Goal: Task Accomplishment & Management: Manage account settings

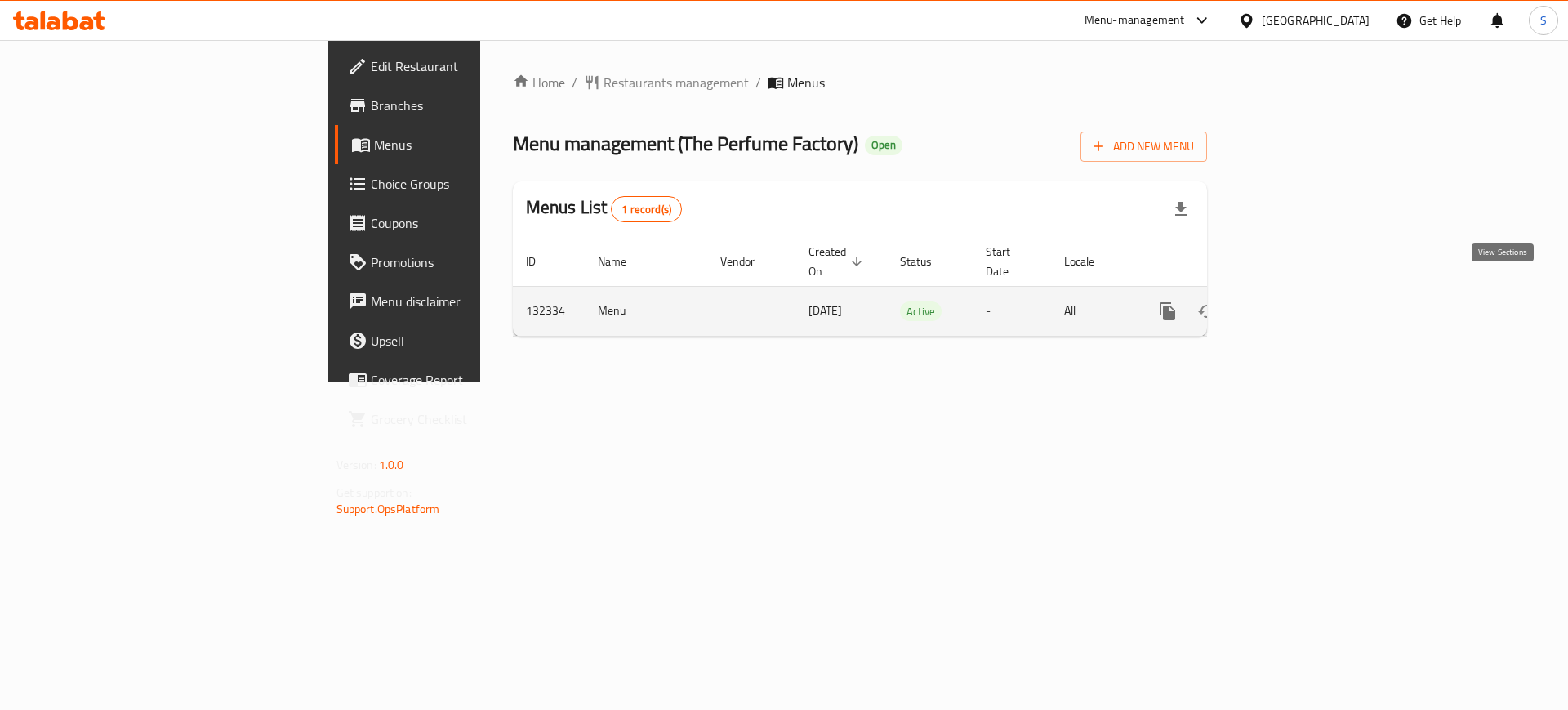
click at [1296, 301] on icon "enhanced table" at bounding box center [1286, 311] width 20 height 20
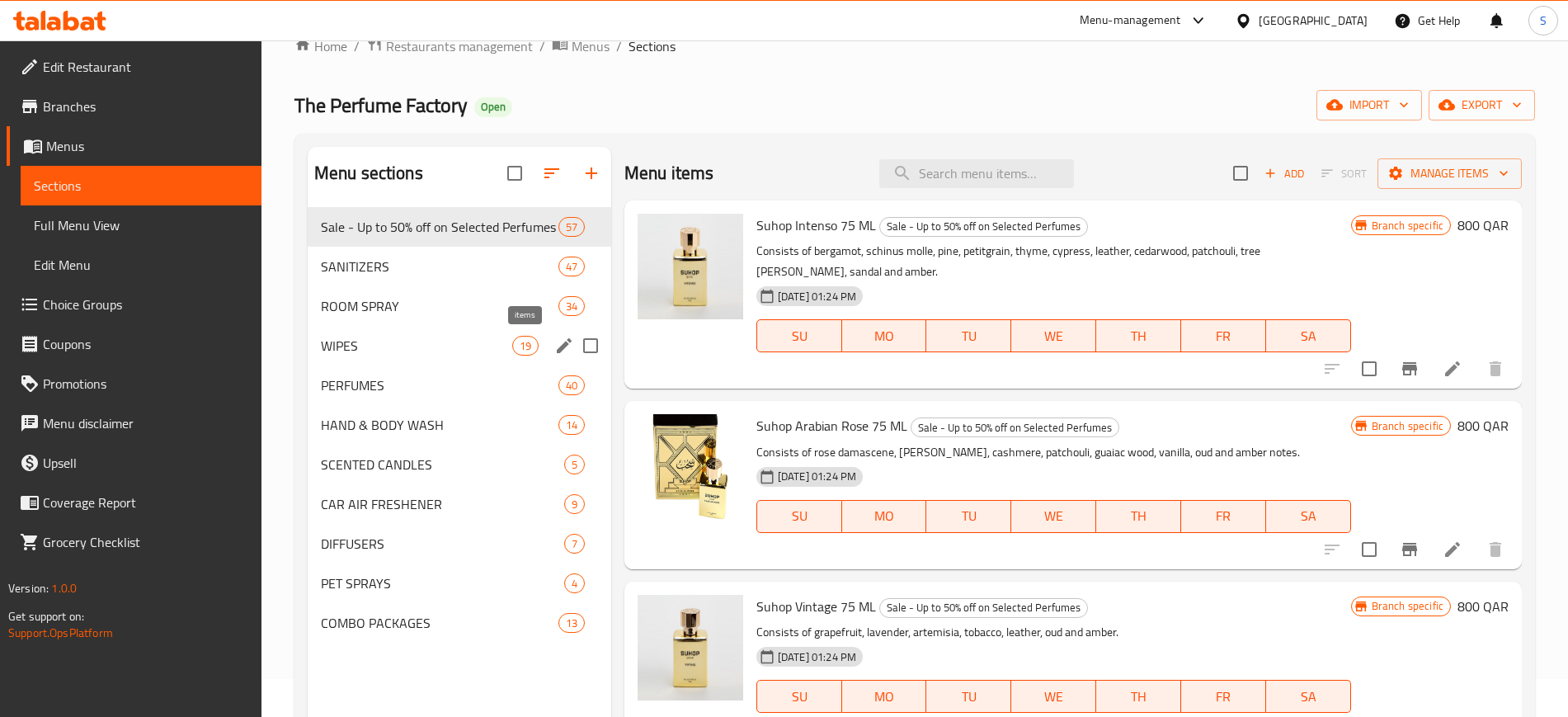
scroll to position [103, 0]
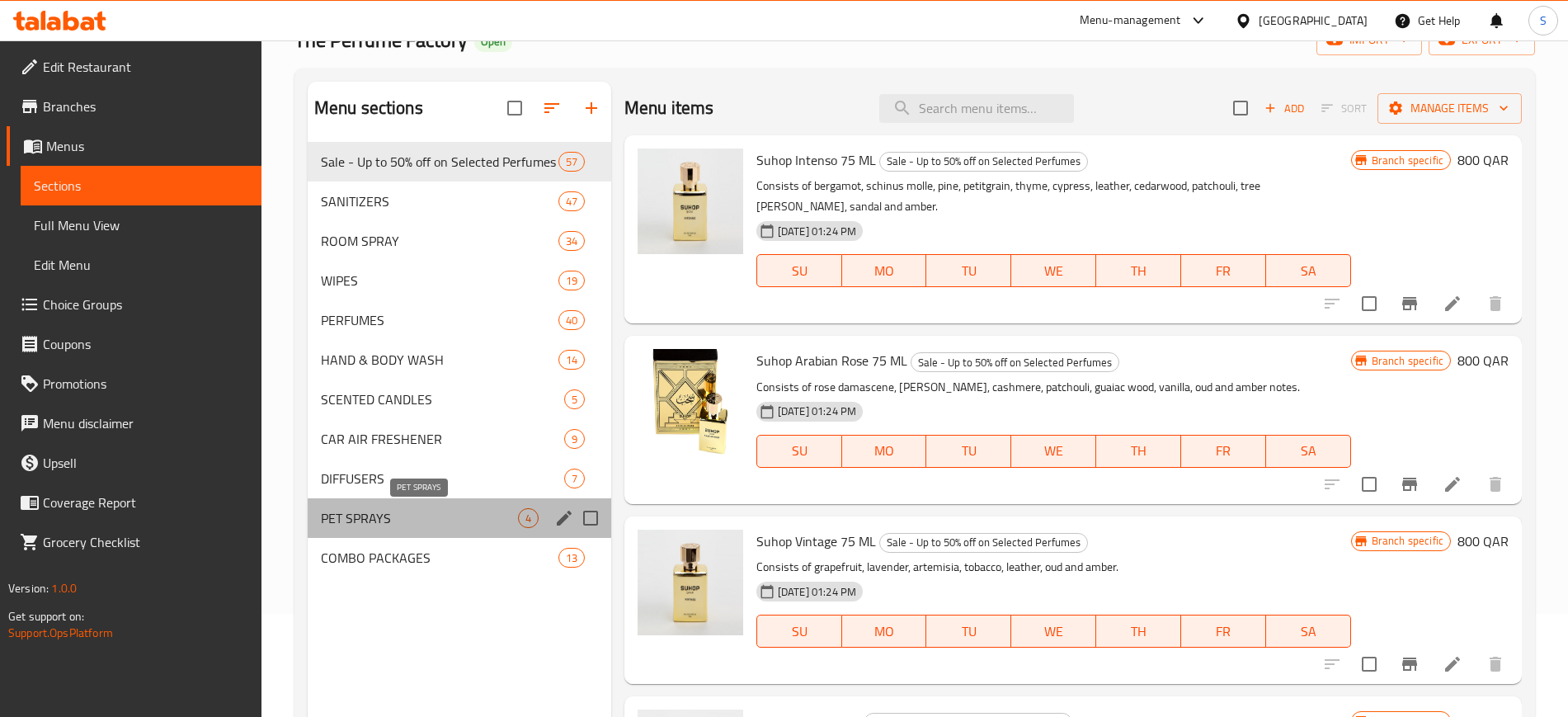
click at [393, 518] on span "PET SPRAYS" at bounding box center [419, 518] width 197 height 20
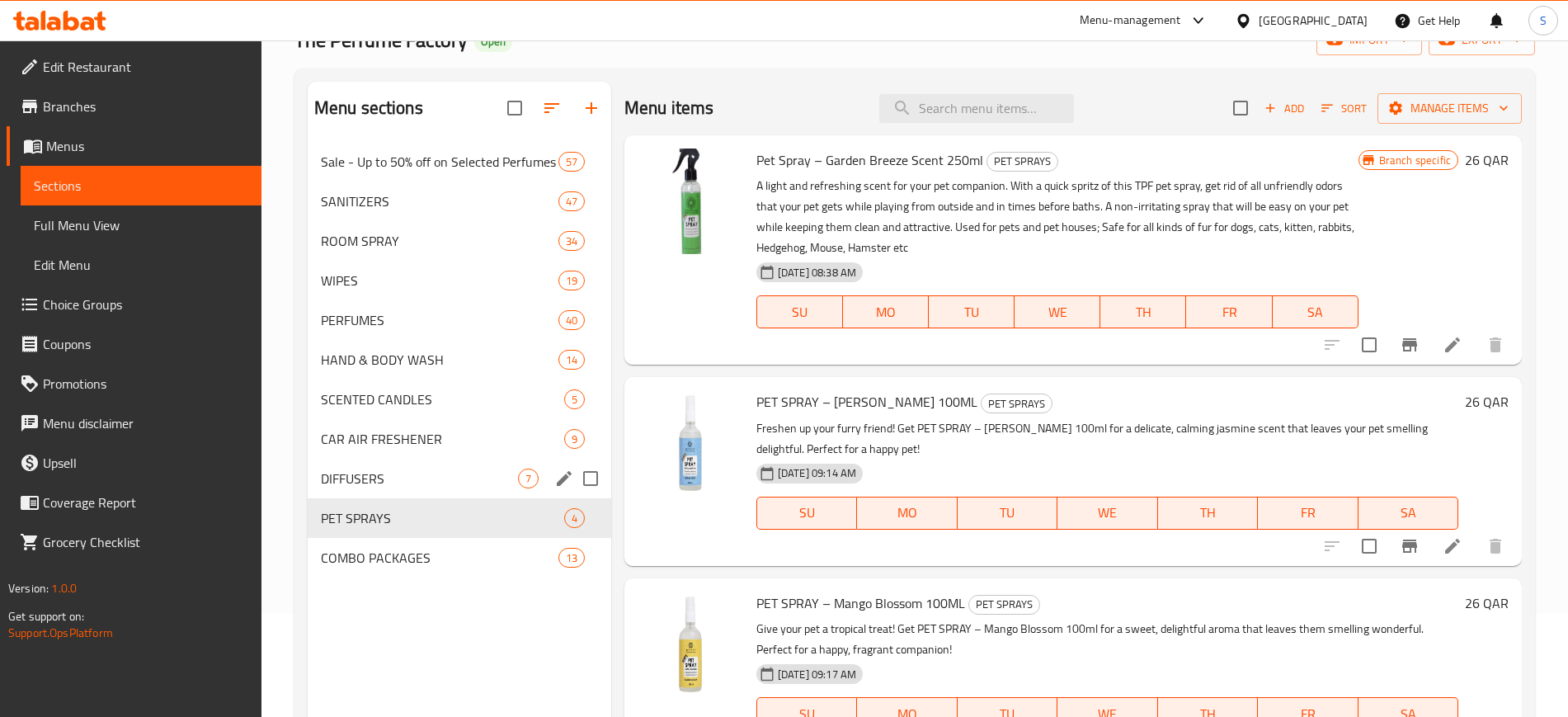
click at [436, 486] on span "DIFFUSERS" at bounding box center [419, 479] width 197 height 20
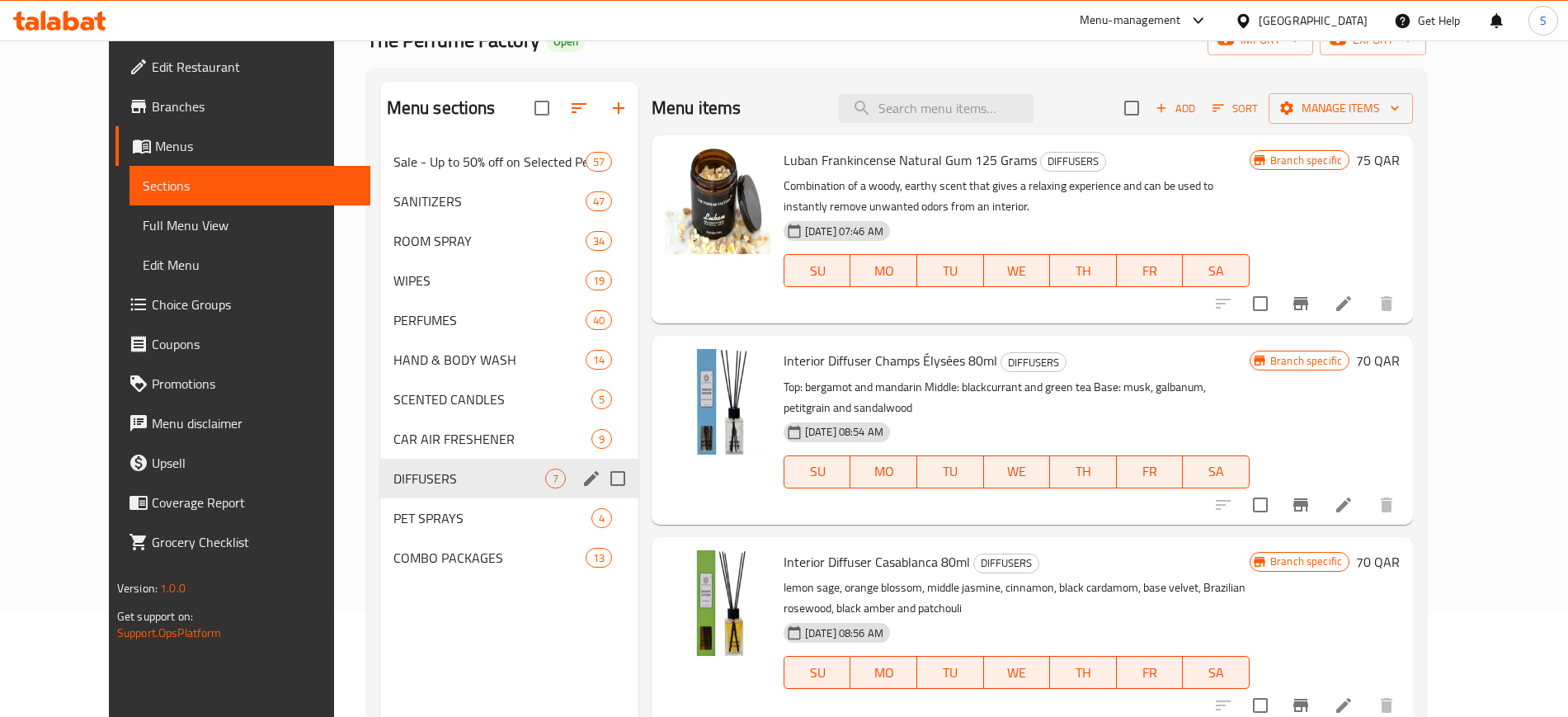
click at [432, 459] on div "DIFFUSERS 7" at bounding box center [509, 478] width 259 height 39
click at [429, 411] on div "SCENTED CANDLES 5" at bounding box center [509, 398] width 259 height 39
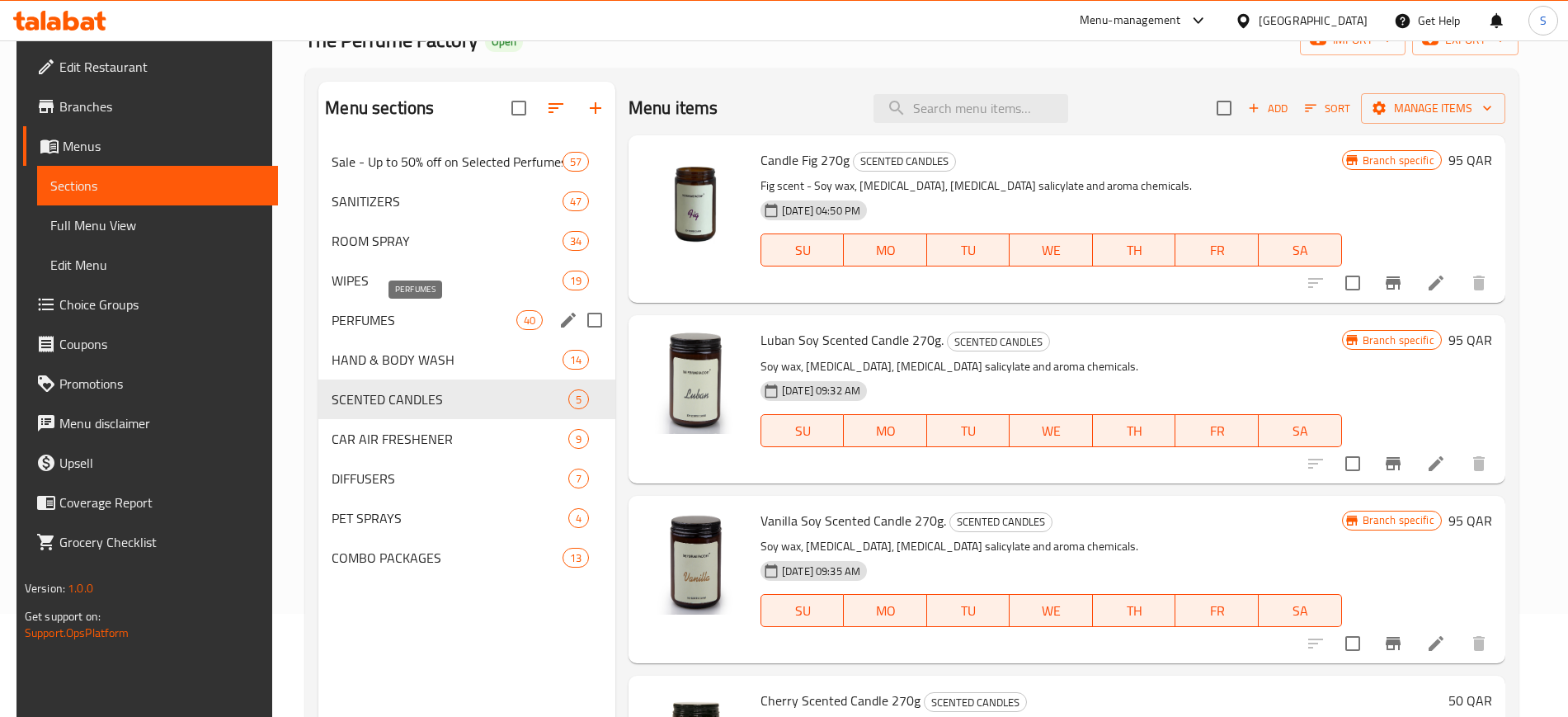
click at [396, 310] on span "PERFUMES" at bounding box center [423, 320] width 184 height 20
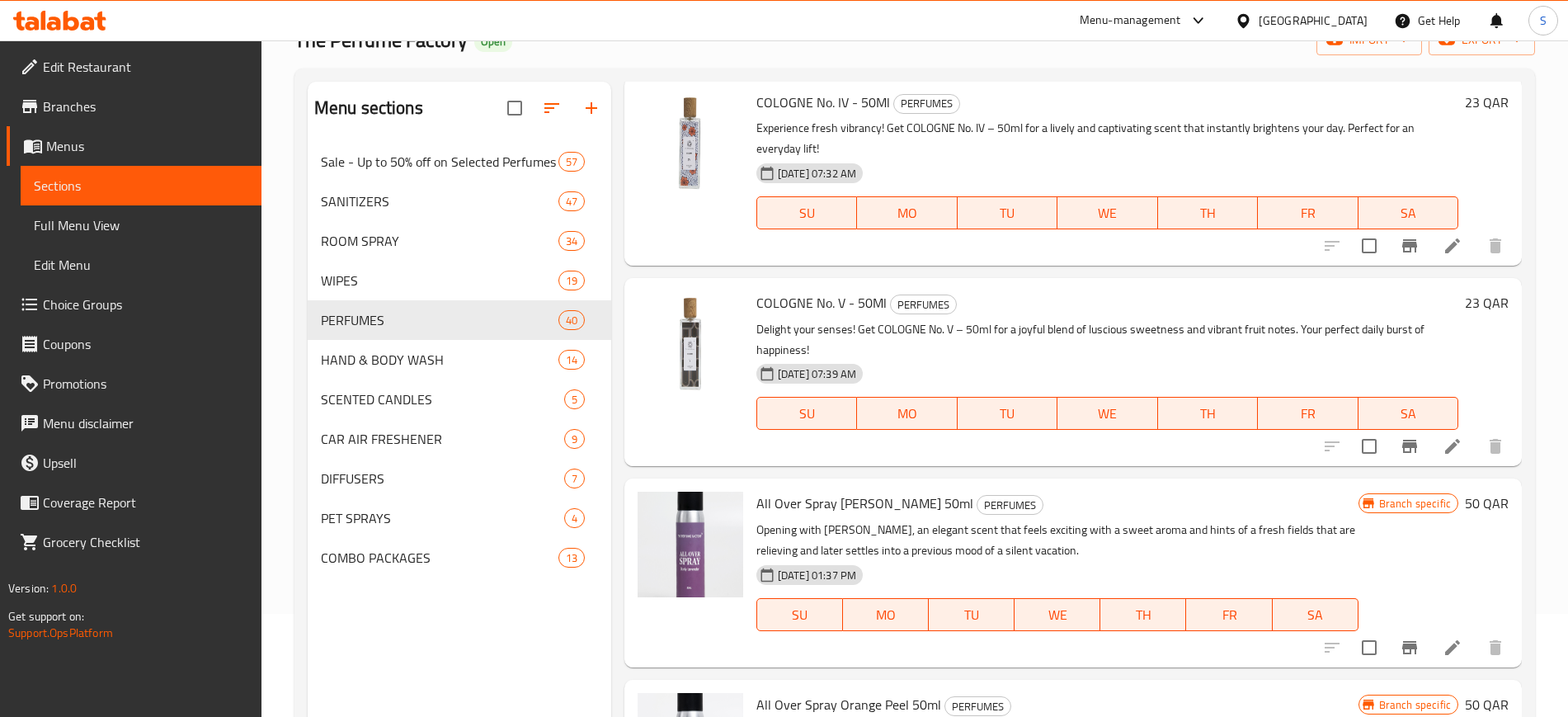
scroll to position [5463, 0]
click at [369, 283] on span "WIPES" at bounding box center [416, 280] width 191 height 20
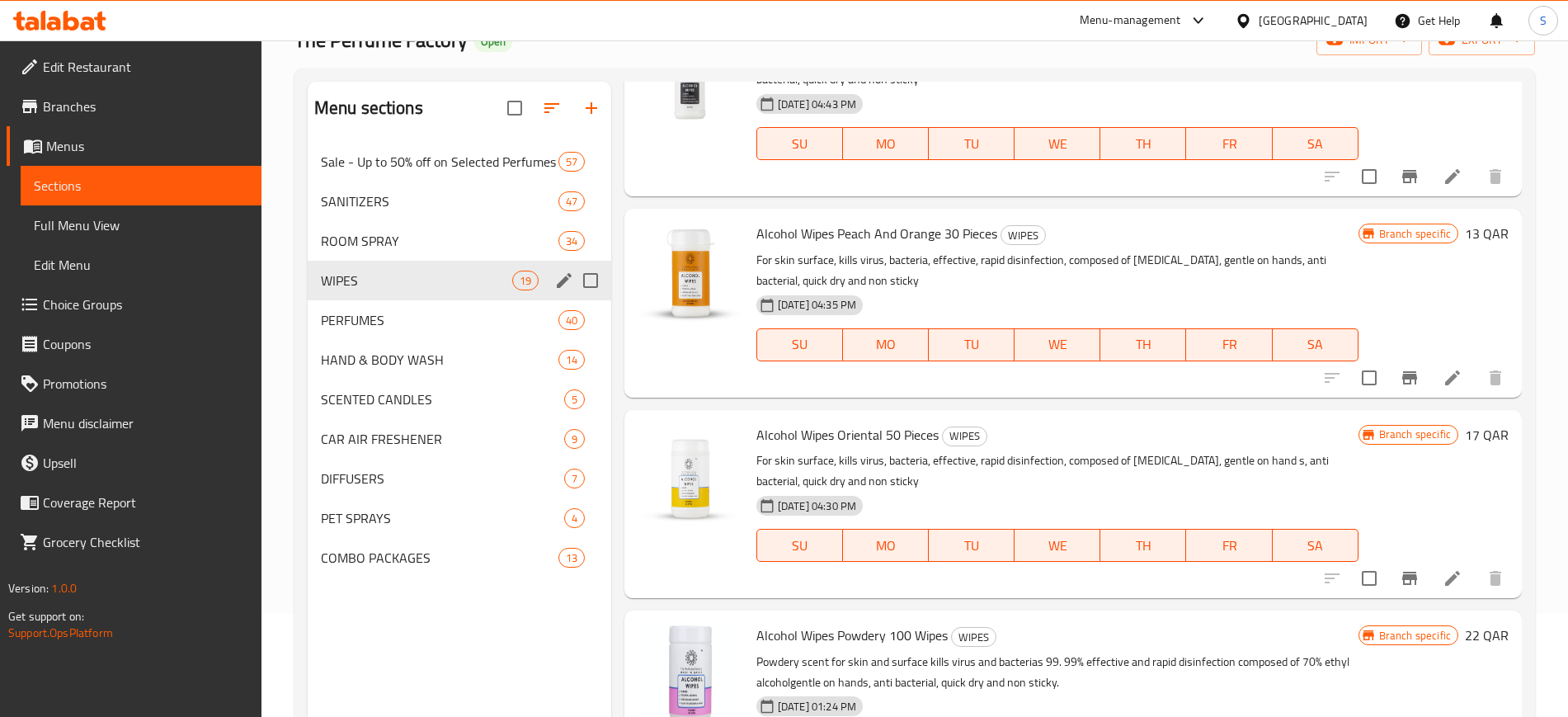
scroll to position [3138, 0]
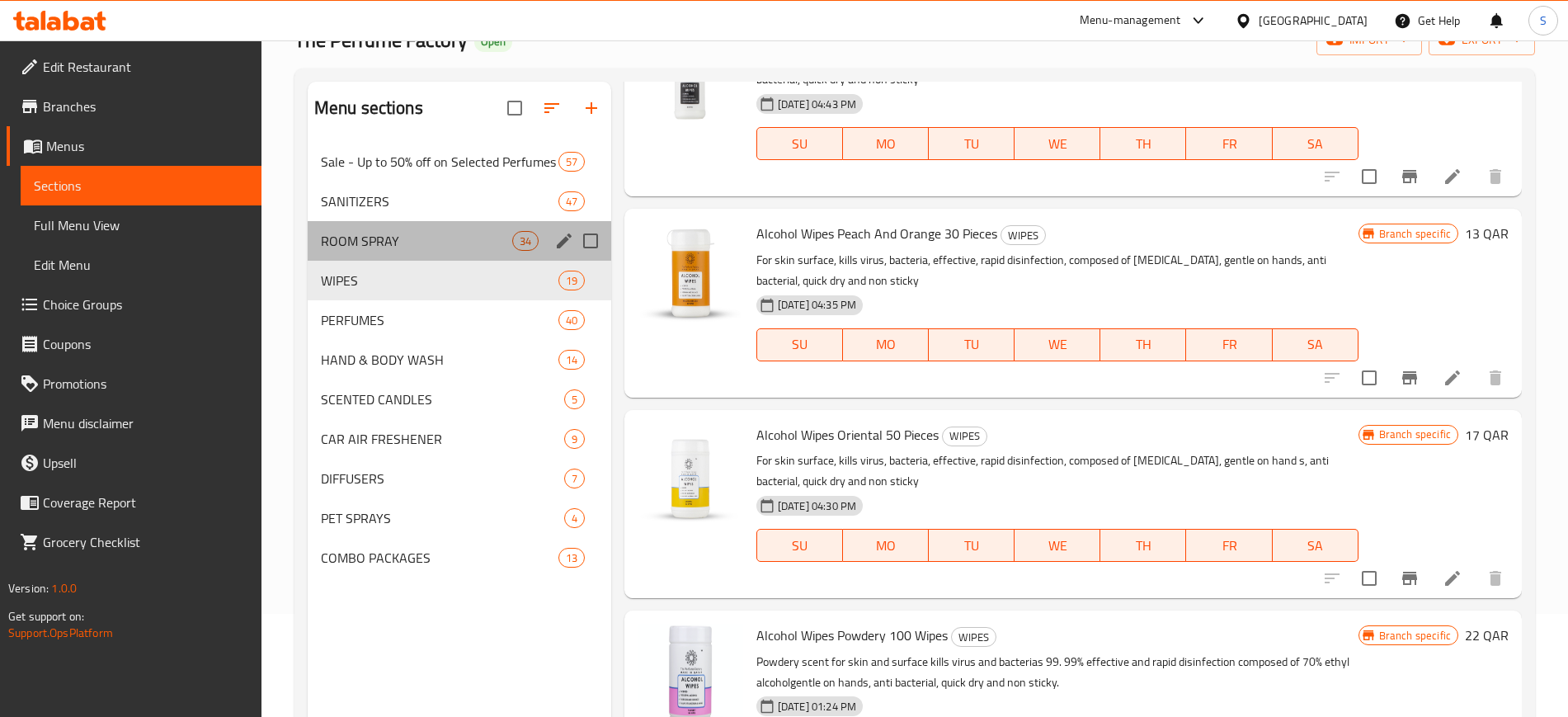
click at [377, 257] on div "ROOM SPRAY 34" at bounding box center [460, 240] width 303 height 39
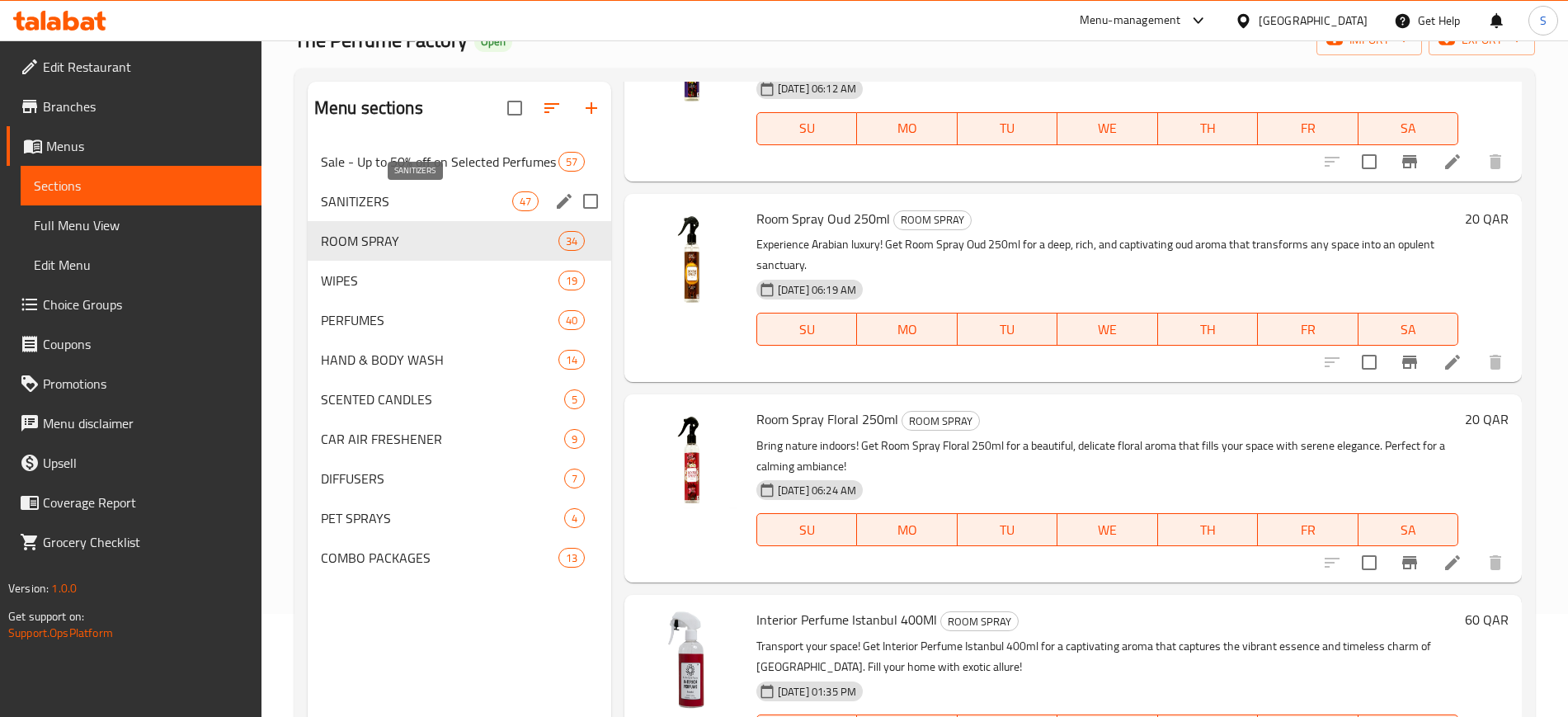
click at [385, 192] on span "SANITIZERS" at bounding box center [416, 201] width 191 height 20
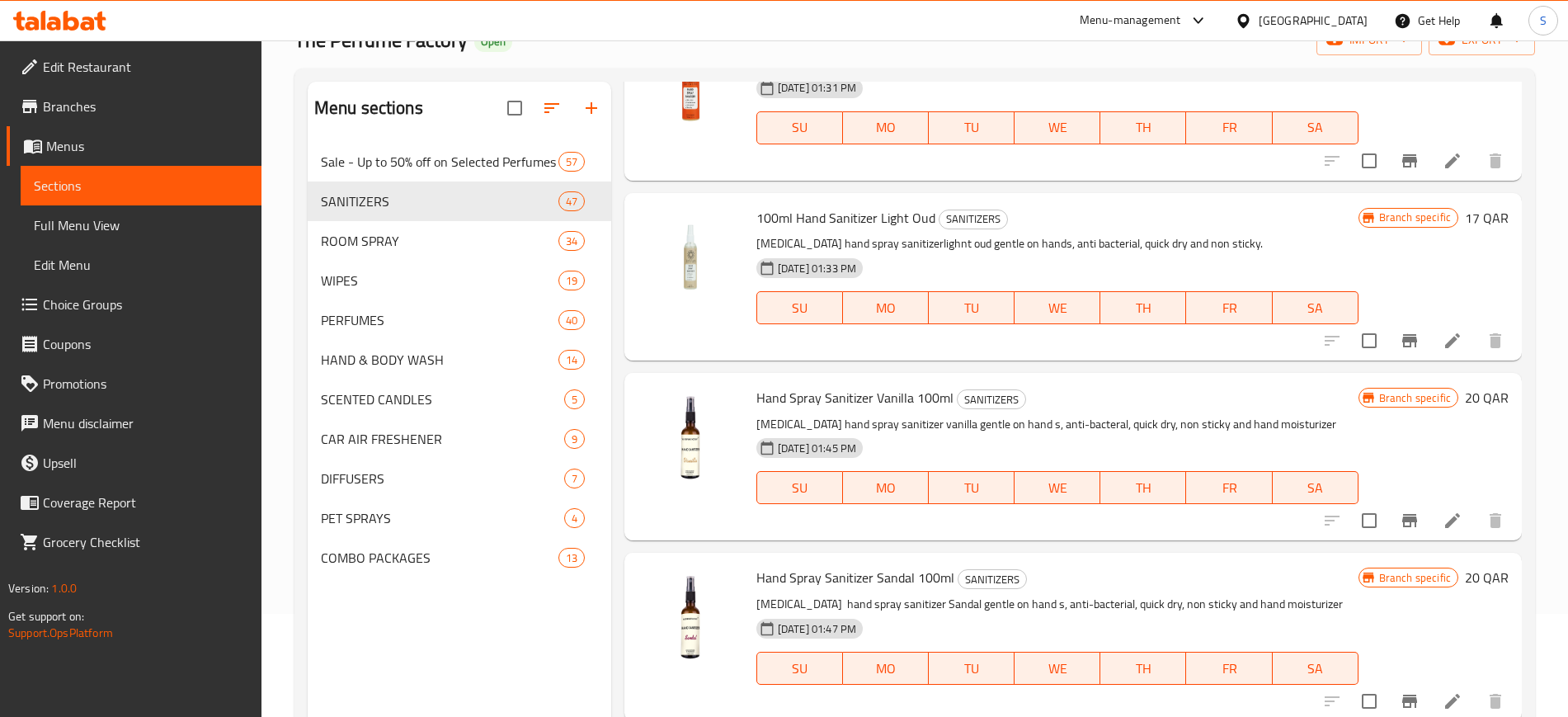
scroll to position [4066, 0]
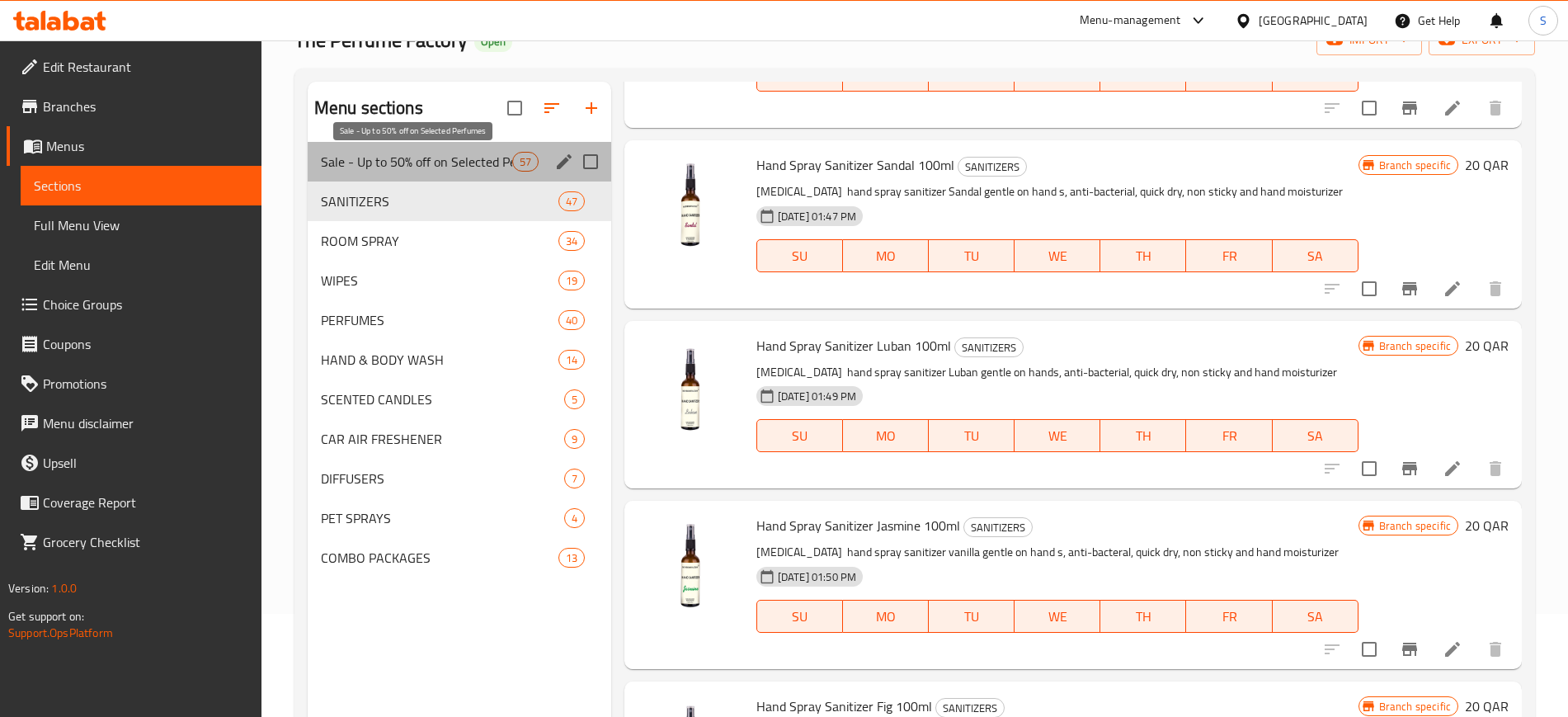
click at [403, 159] on span "Sale - Up to 50% off on Selected Perfumes" at bounding box center [416, 162] width 191 height 20
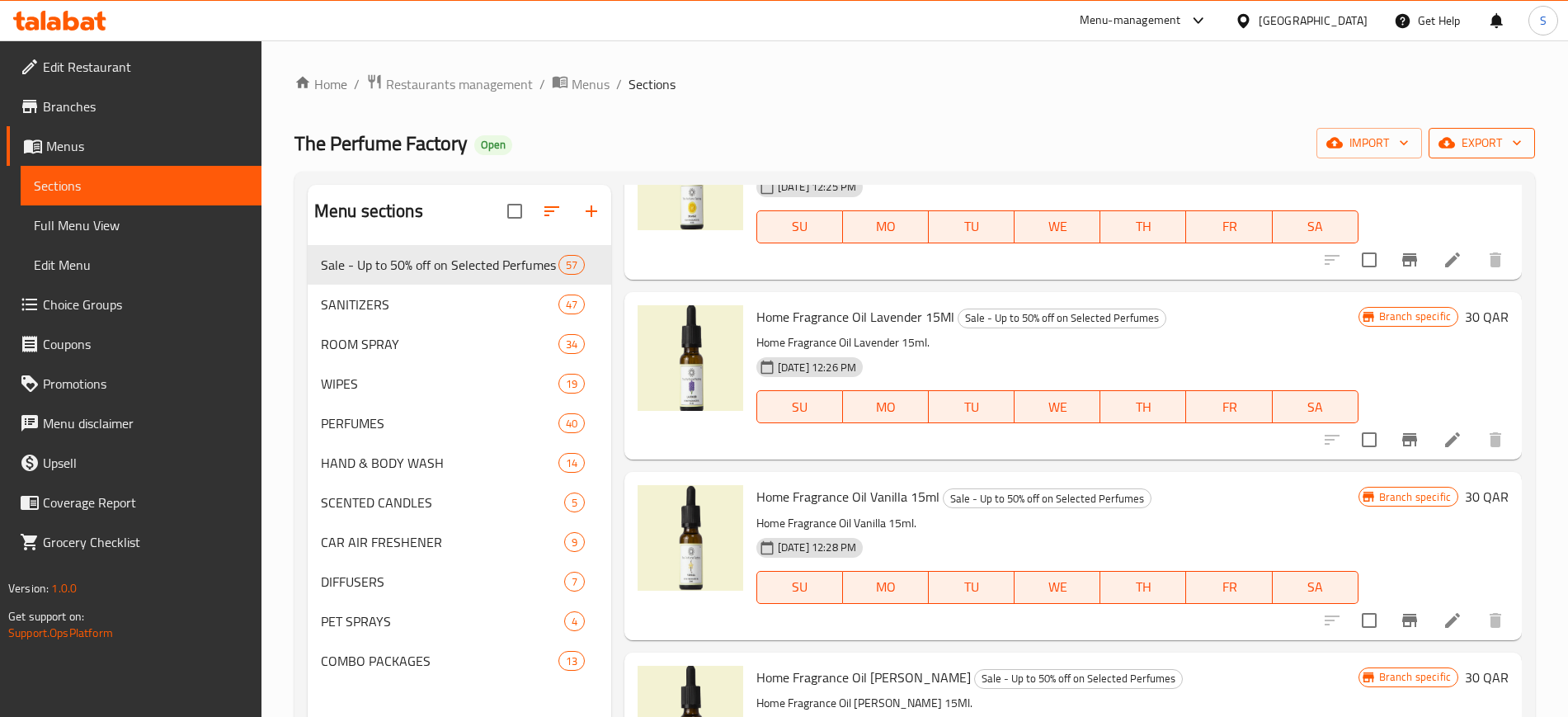
click at [1521, 139] on icon "button" at bounding box center [1517, 142] width 16 height 16
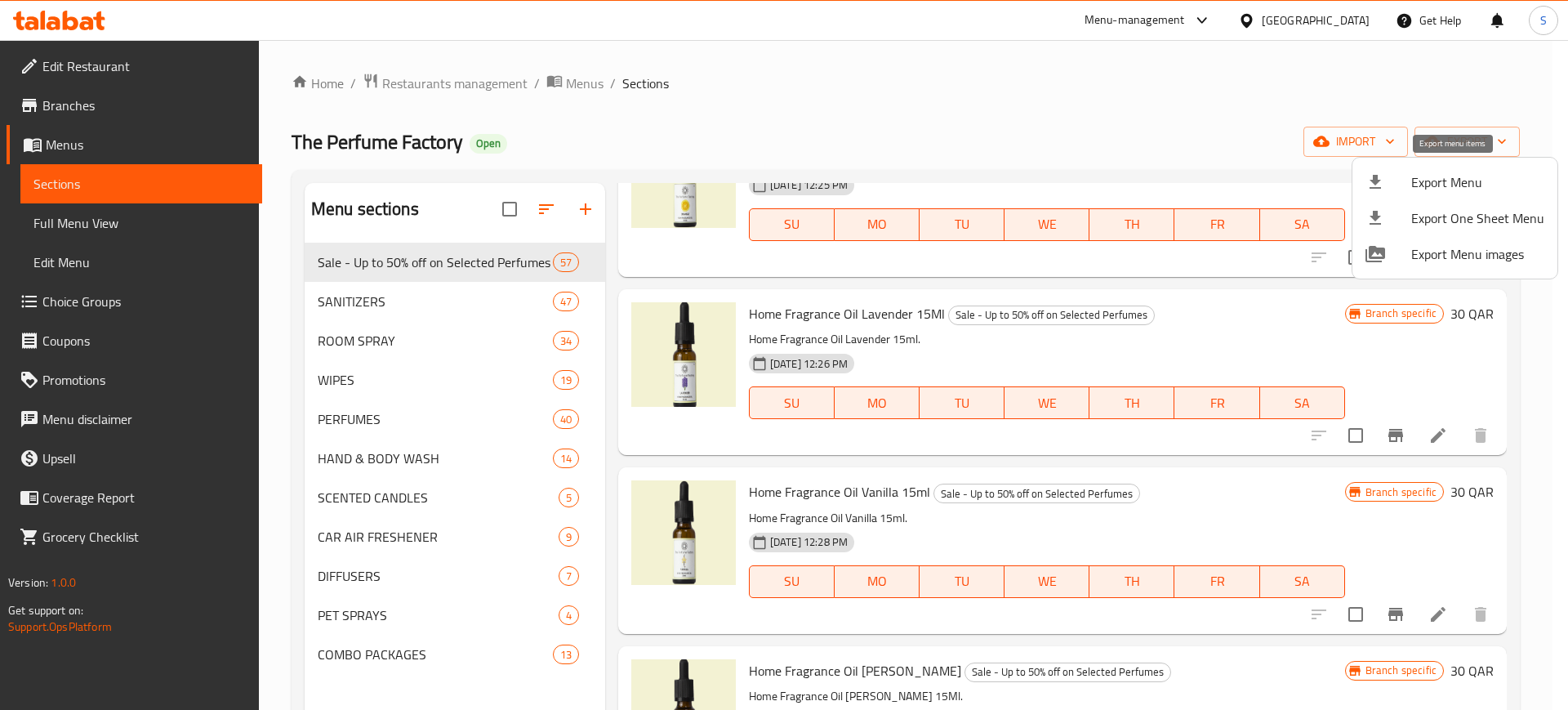
click at [1440, 195] on li "Export Menu" at bounding box center [1455, 182] width 205 height 36
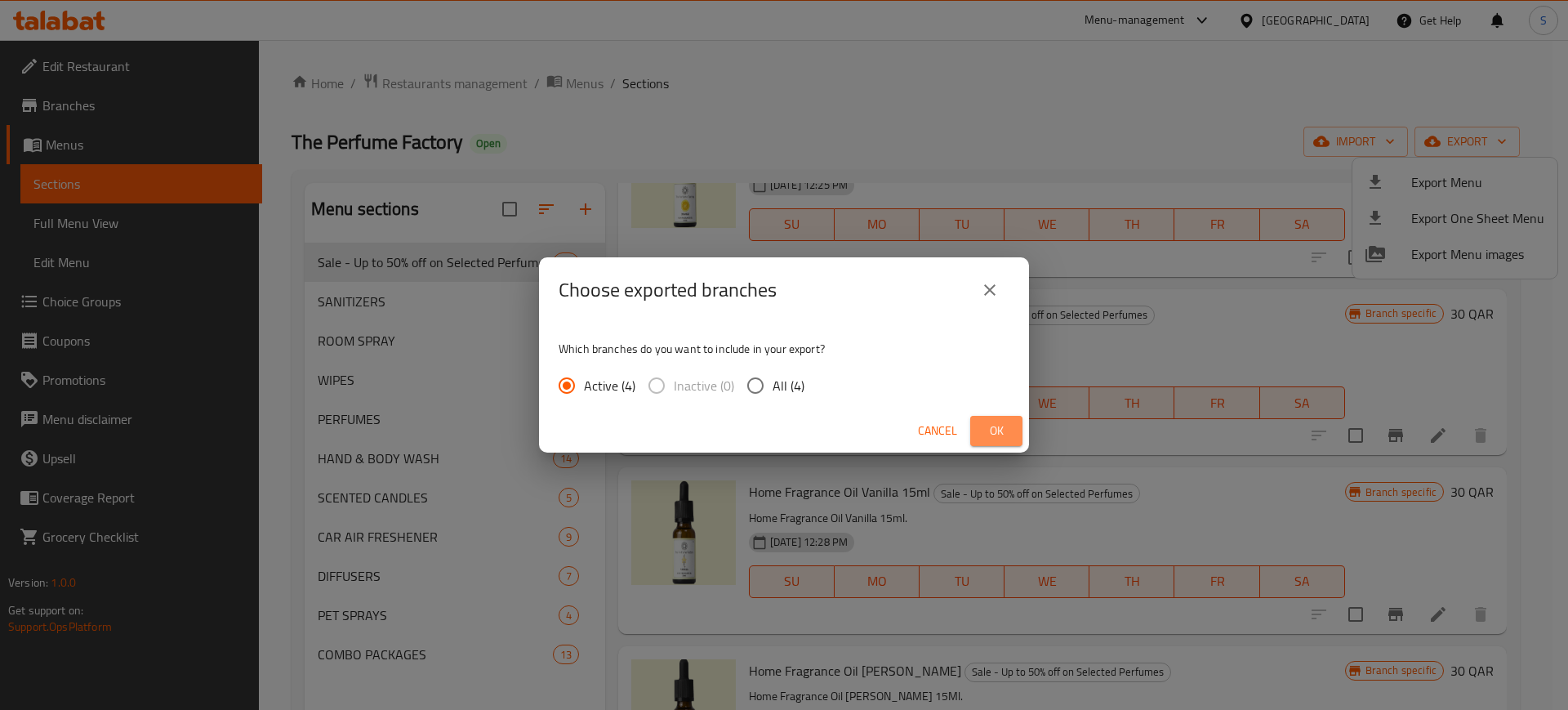
click at [999, 429] on span "Ok" at bounding box center [996, 431] width 26 height 21
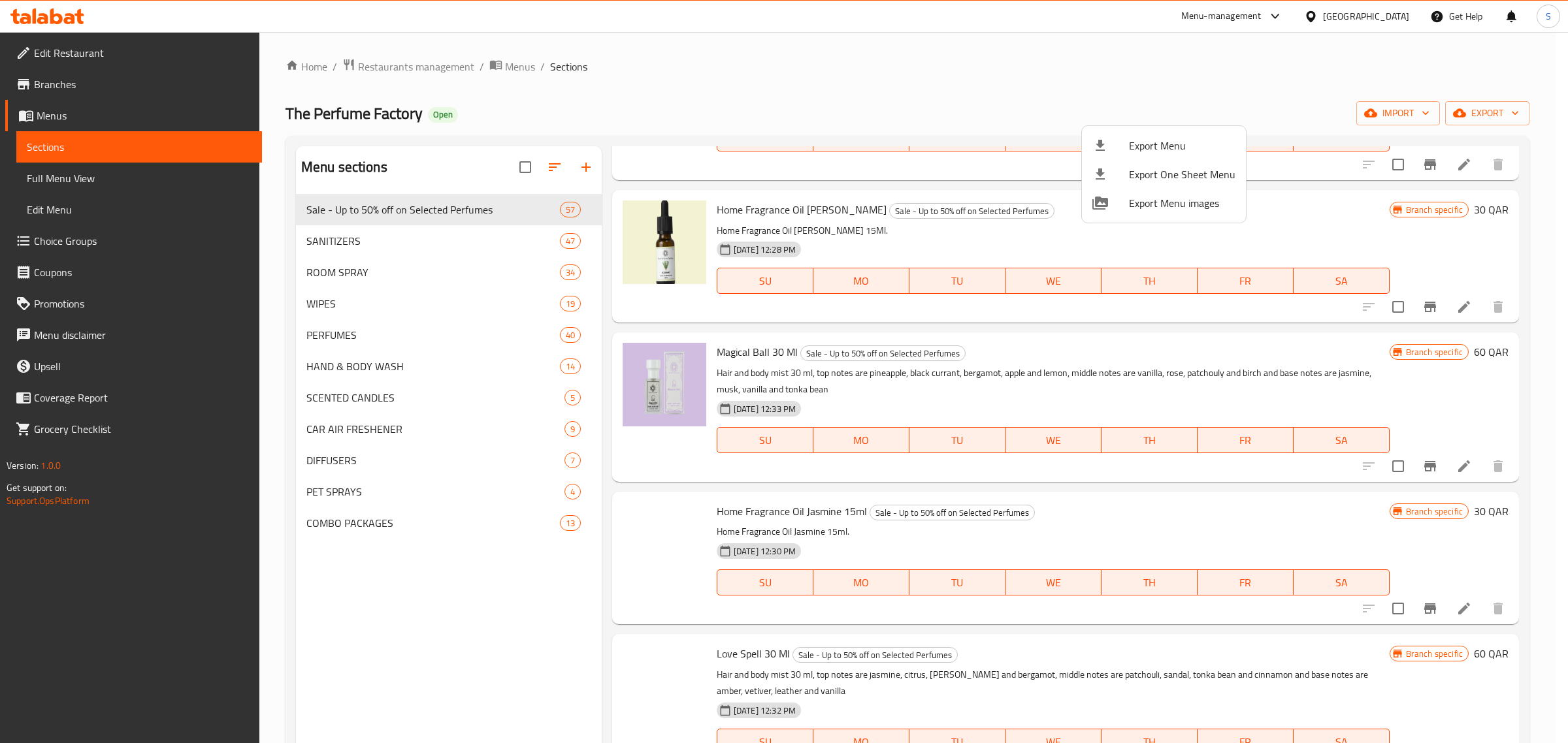
scroll to position [5507, 0]
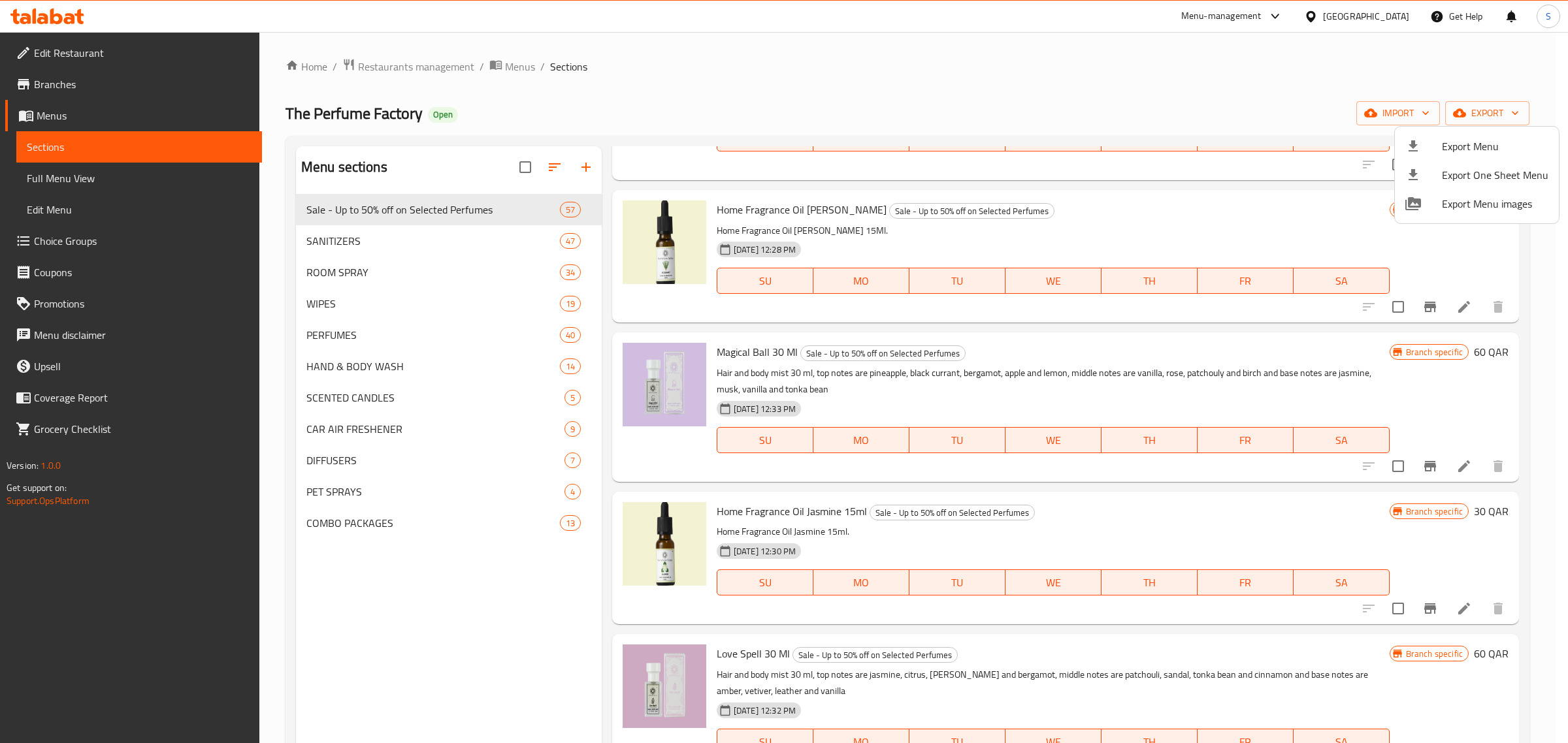
click at [408, 66] on div at bounding box center [784, 371] width 1568 height 743
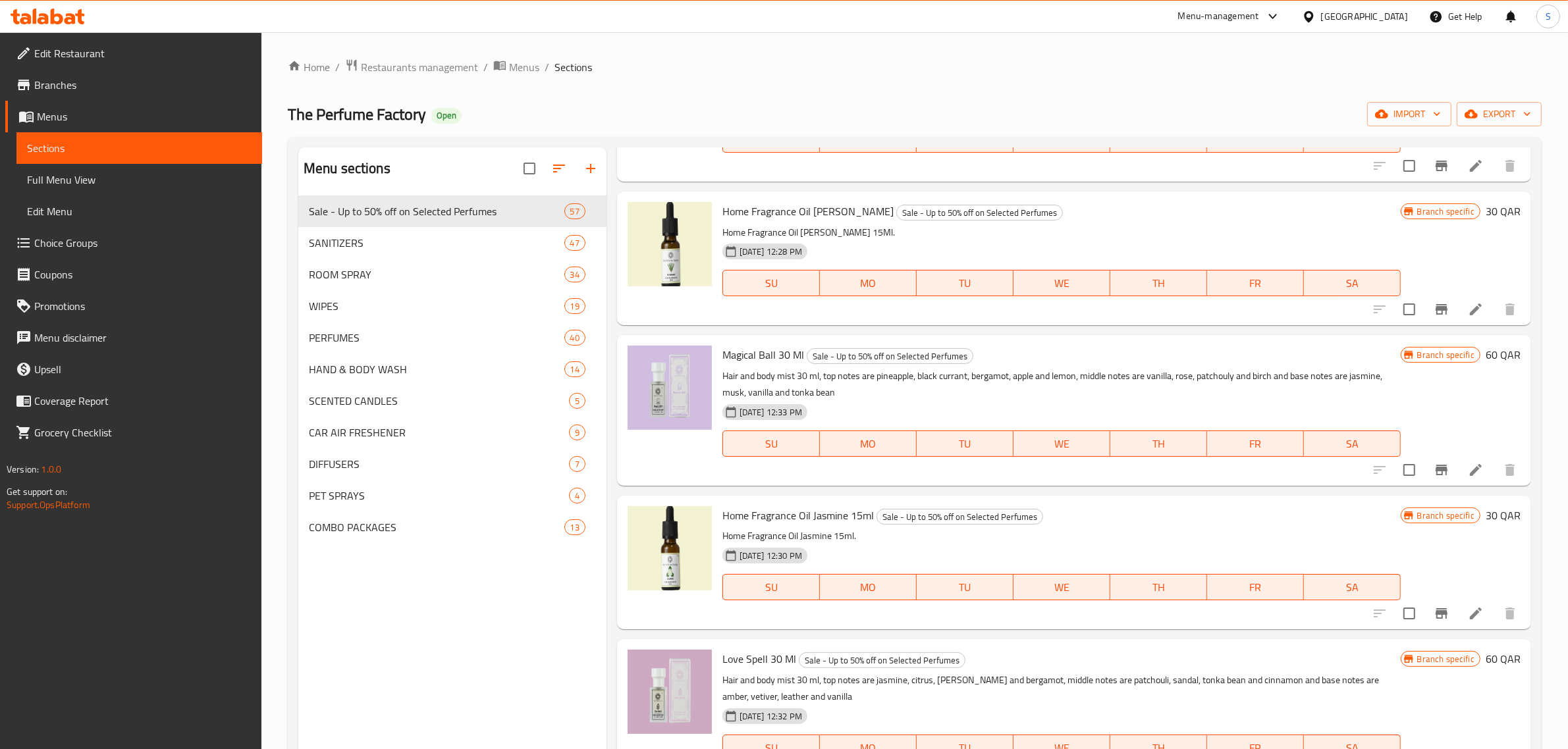
click at [411, 66] on span "Restaurants management" at bounding box center [419, 67] width 117 height 16
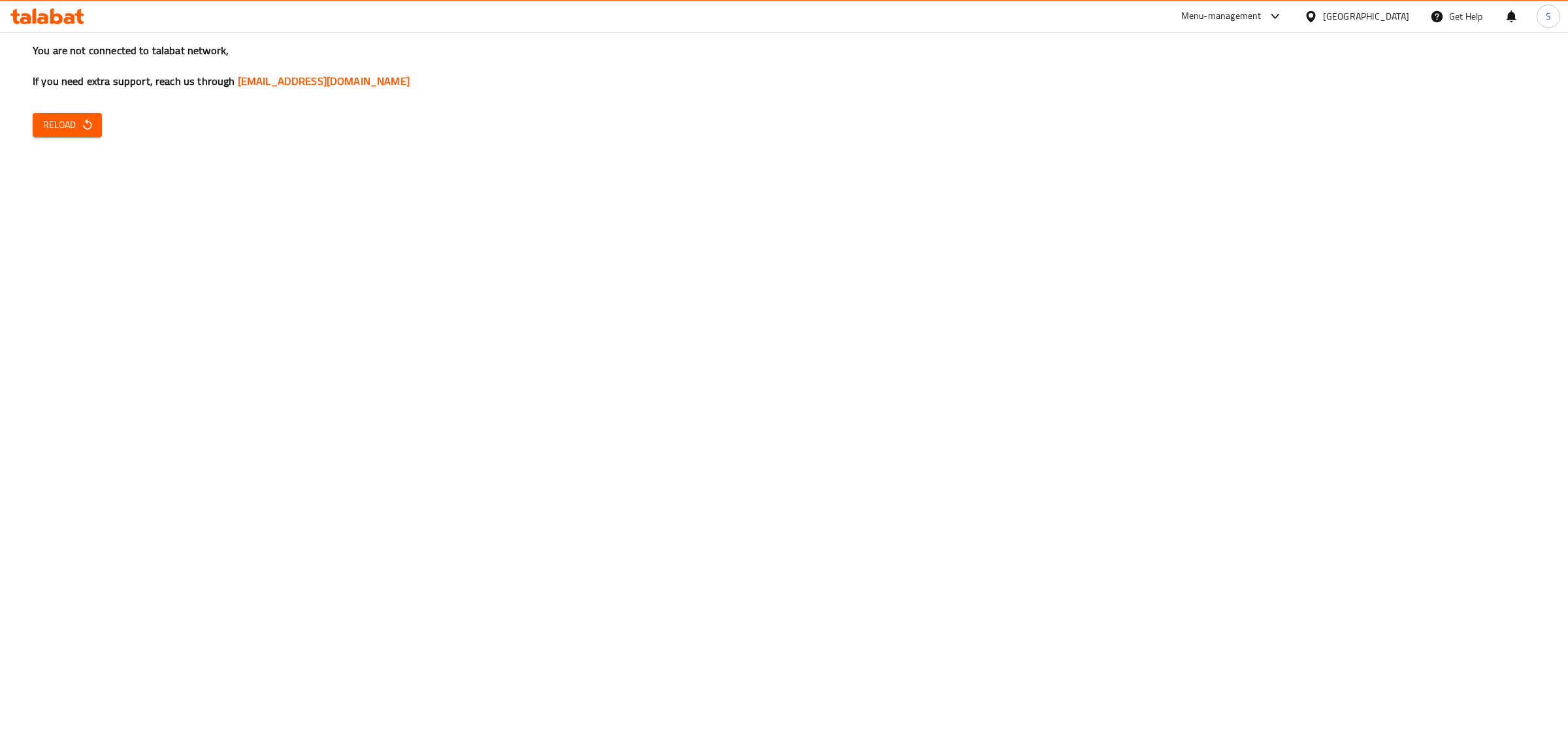
click at [90, 129] on icon "button" at bounding box center [88, 124] width 13 height 13
click at [88, 119] on icon "button" at bounding box center [88, 124] width 13 height 13
